Goal: Find specific page/section: Find specific page/section

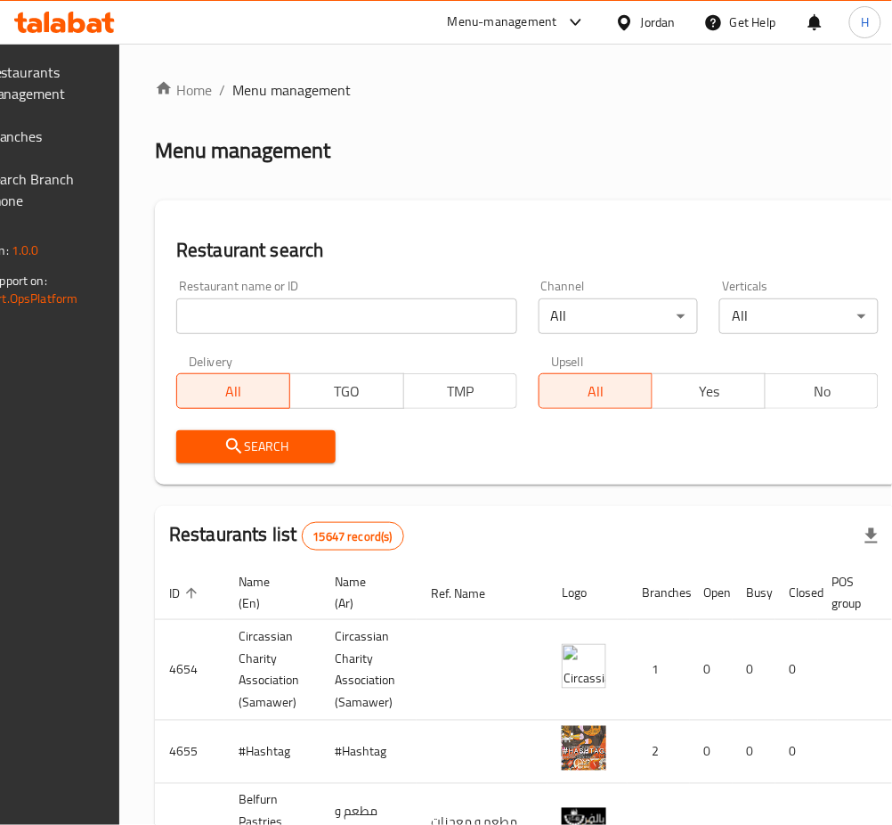
click at [89, 129] on span "Branches" at bounding box center [38, 136] width 105 height 21
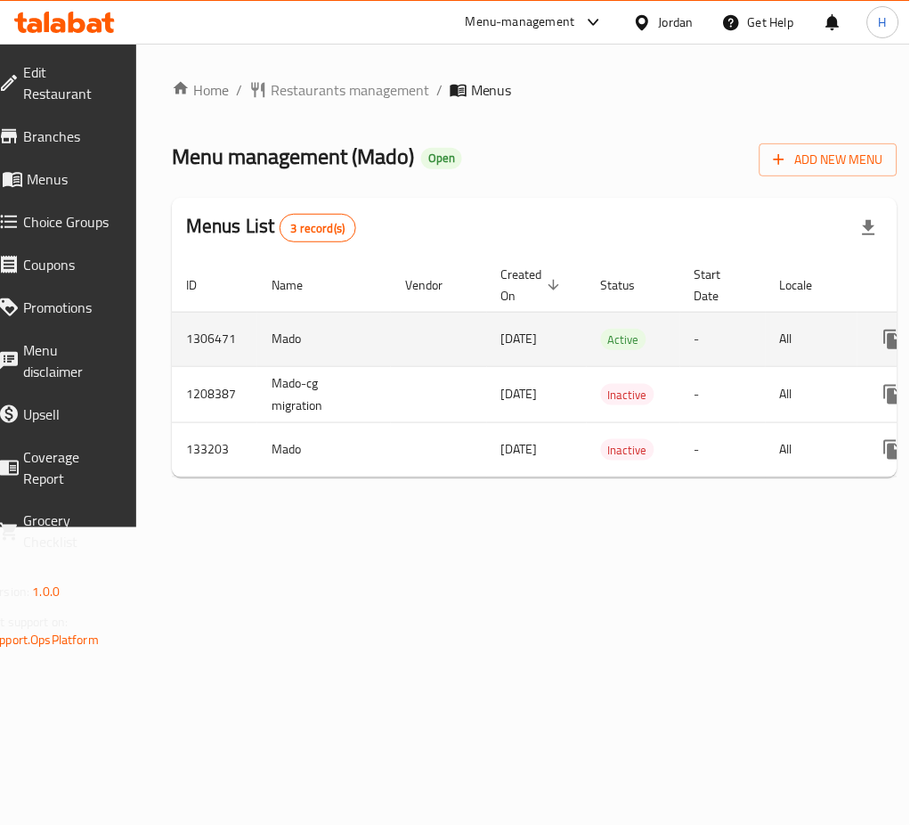
click at [230, 342] on td "1306471" at bounding box center [214, 339] width 85 height 54
copy td "1306471"
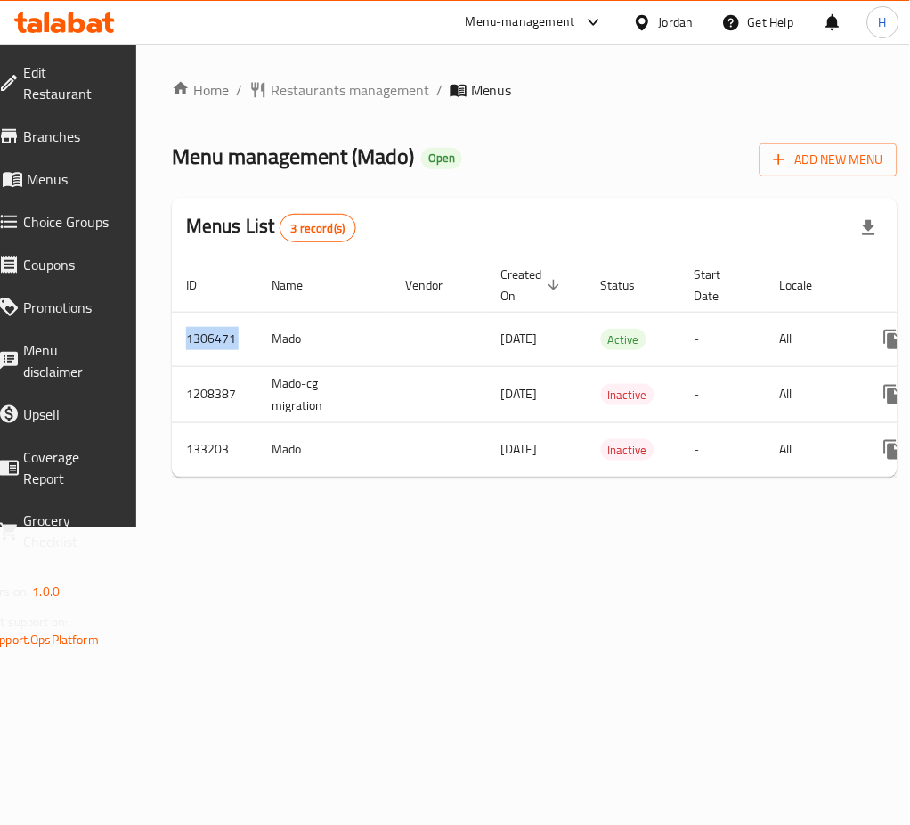
click at [47, 136] on span "Branches" at bounding box center [69, 136] width 92 height 21
